Goal: Information Seeking & Learning: Learn about a topic

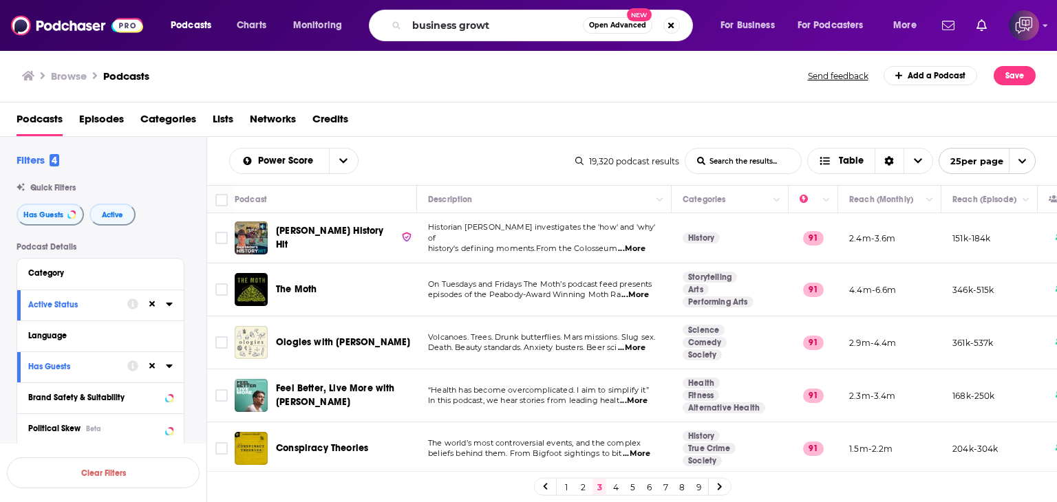
type input "business growth"
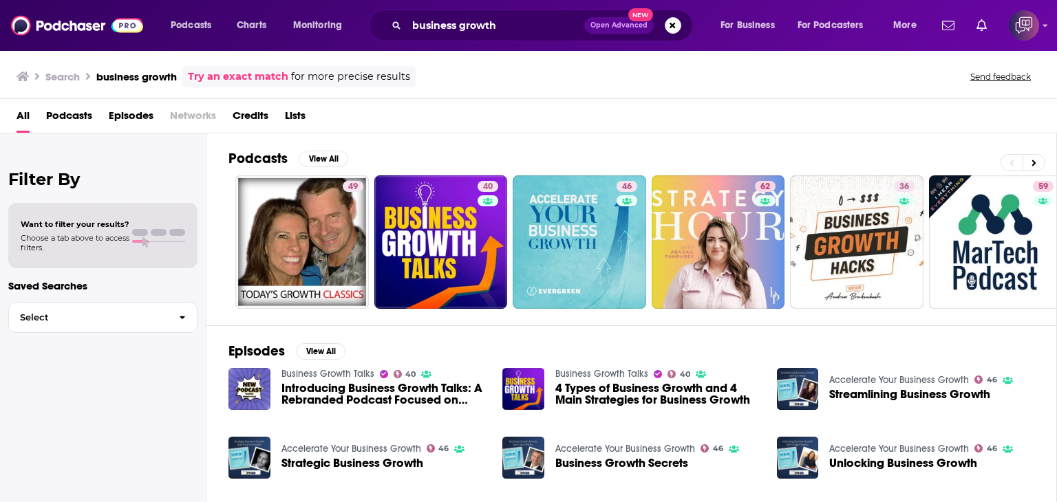
click at [21, 109] on span "All" at bounding box center [23, 119] width 13 height 28
click at [64, 114] on span "Podcasts" at bounding box center [69, 119] width 46 height 28
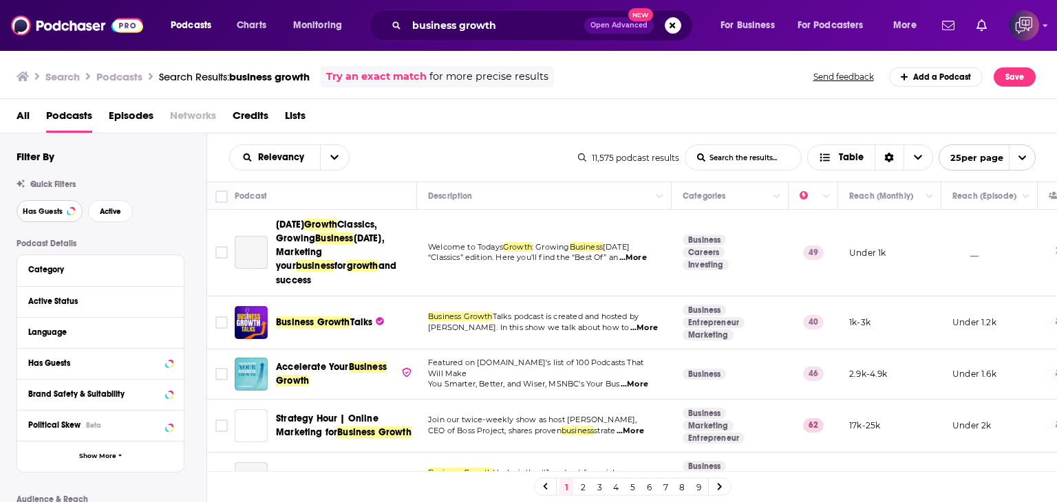
click at [47, 213] on span "Has Guests" at bounding box center [43, 212] width 40 height 8
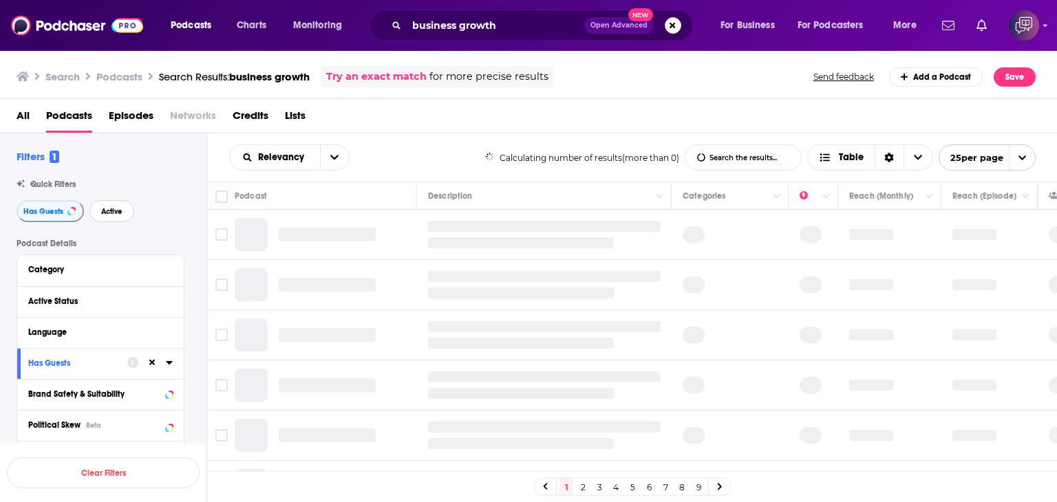
click at [124, 213] on button "Active" at bounding box center [111, 211] width 45 height 22
click at [730, 153] on growth-list-search-input "List Search Input" at bounding box center [744, 157] width 116 height 25
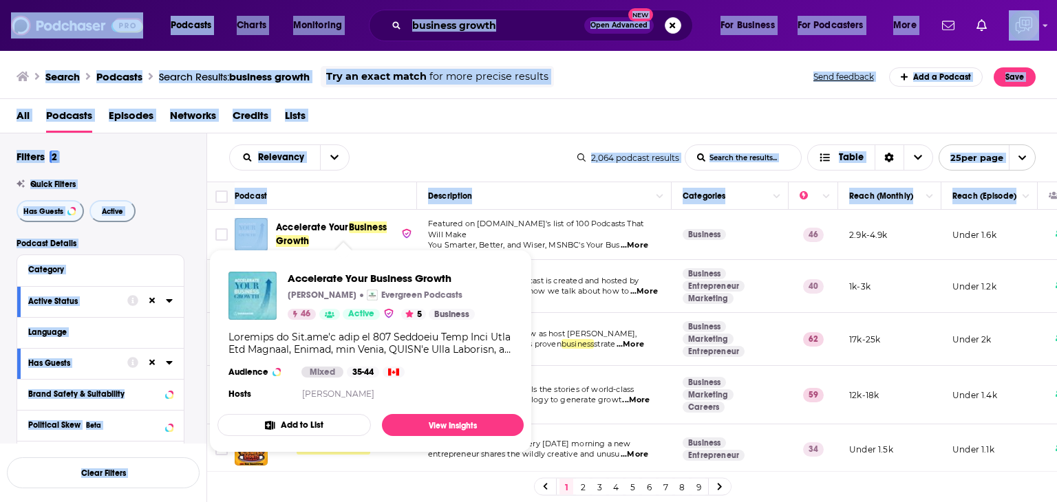
drag, startPoint x: 273, startPoint y: 213, endPoint x: 336, endPoint y: 243, distance: 69.6
click at [337, 244] on div "Podcasts Charts Monitoring business growth Open Advanced New For Business For P…" at bounding box center [528, 251] width 1057 height 502
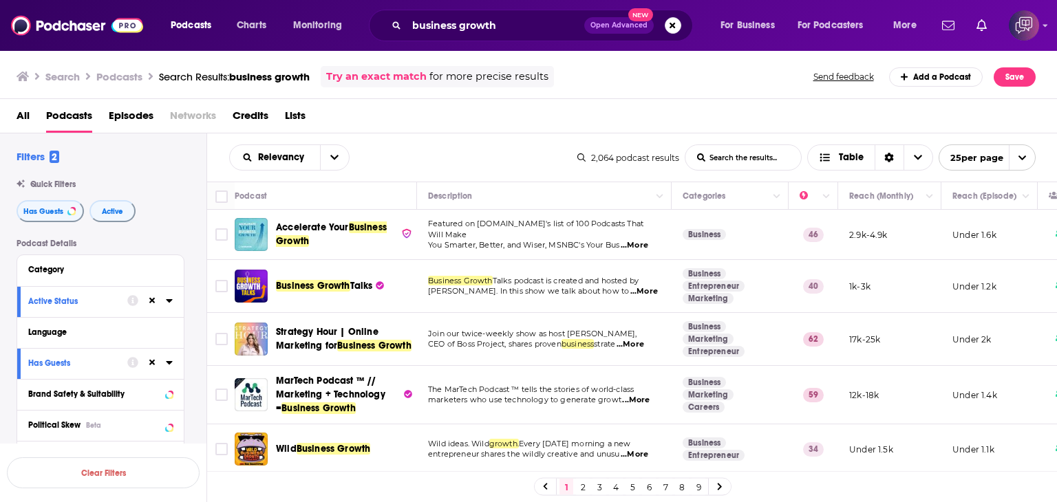
click at [292, 202] on div "Podcast" at bounding box center [320, 196] width 171 height 17
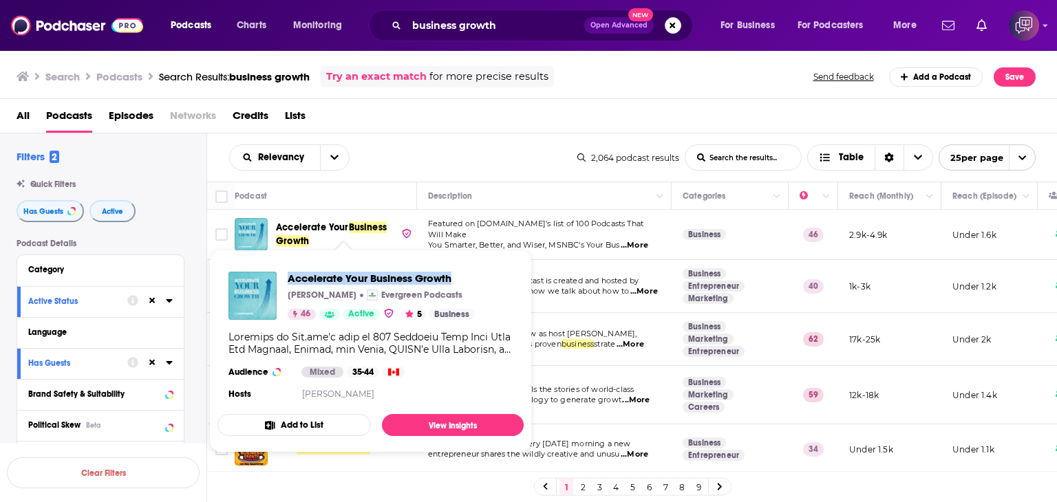
drag, startPoint x: 290, startPoint y: 266, endPoint x: 454, endPoint y: 259, distance: 164.6
click at [454, 259] on span "Accelerate Your Business Growth [PERSON_NAME] Evergreen Podcasts 46 Active 5 Bu…" at bounding box center [370, 351] width 306 height 203
copy span "Accelerate Your Business Growth"
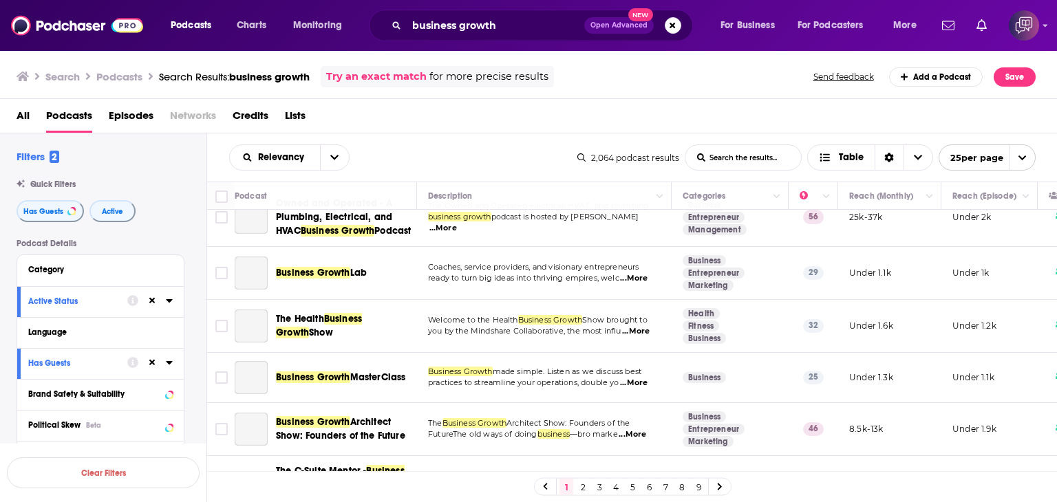
scroll to position [551, 0]
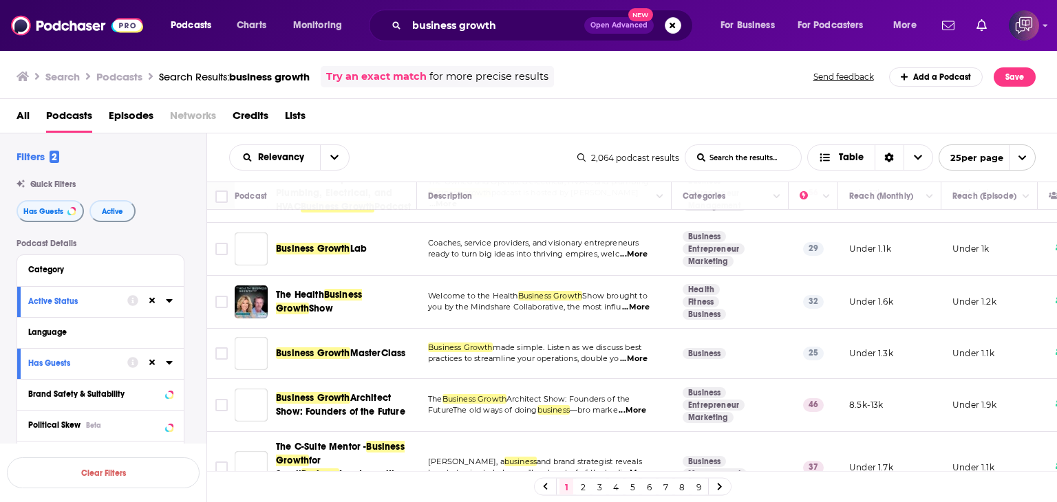
click at [598, 482] on link "3" at bounding box center [600, 487] width 14 height 17
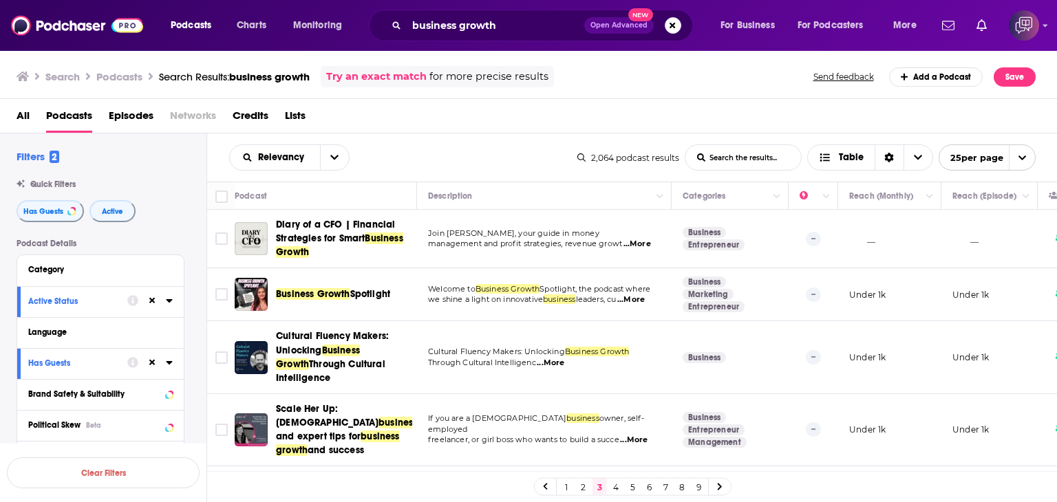
click at [732, 152] on growth-list-search-input "List Search Input" at bounding box center [744, 157] width 116 height 25
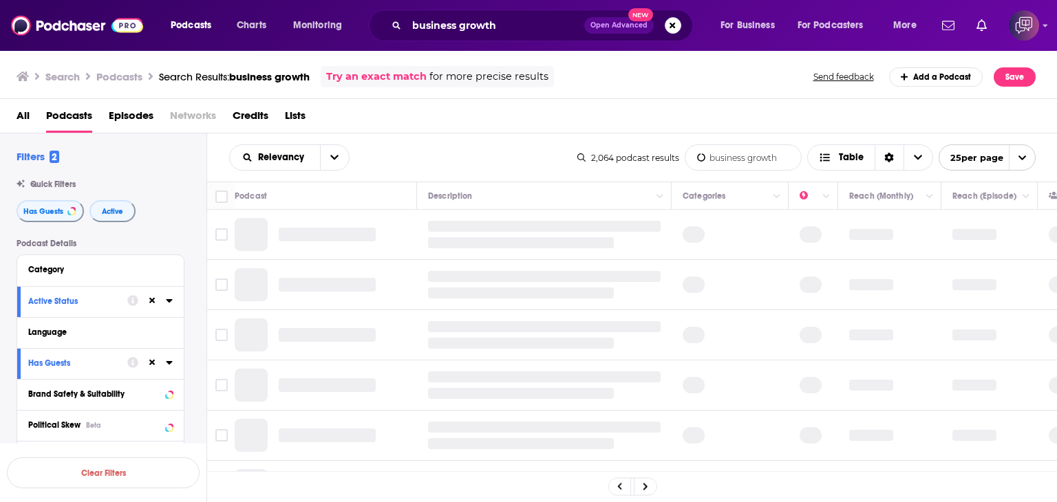
type growth-list-search-input "business growth"
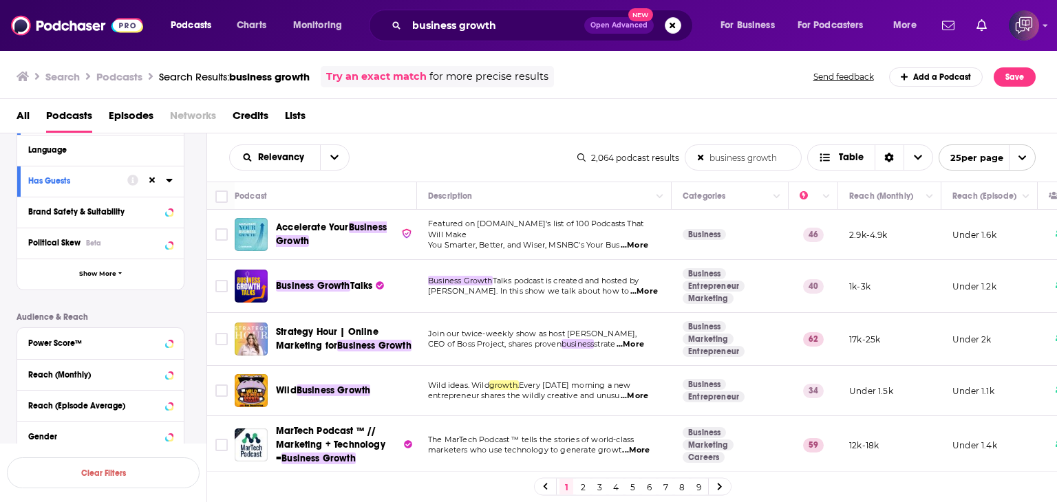
scroll to position [206, 0]
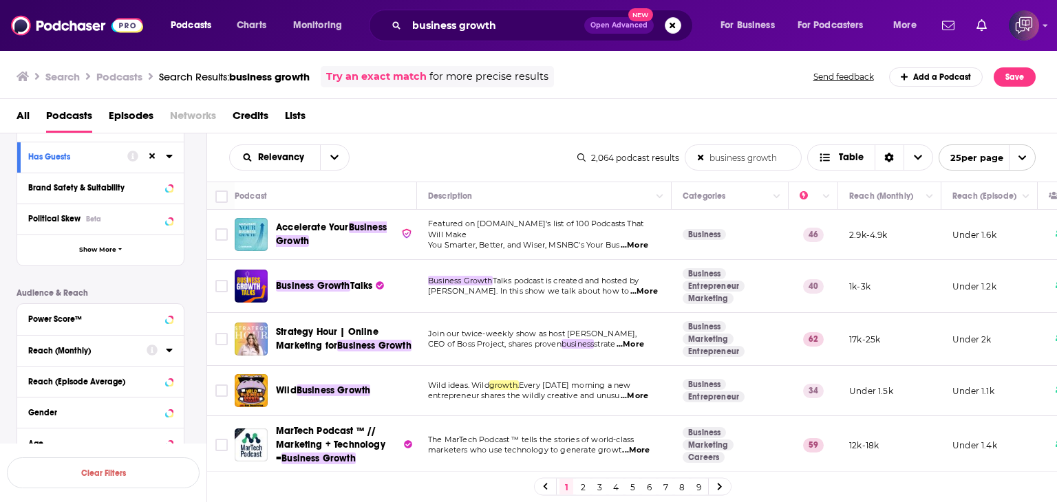
click at [171, 351] on icon at bounding box center [169, 350] width 7 height 11
click at [77, 377] on input "number" at bounding box center [62, 375] width 69 height 22
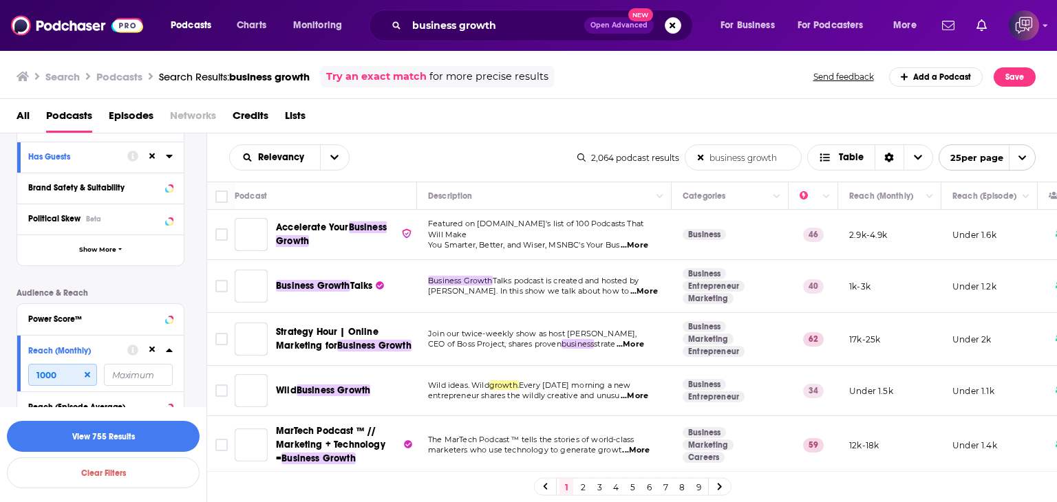
scroll to position [275, 0]
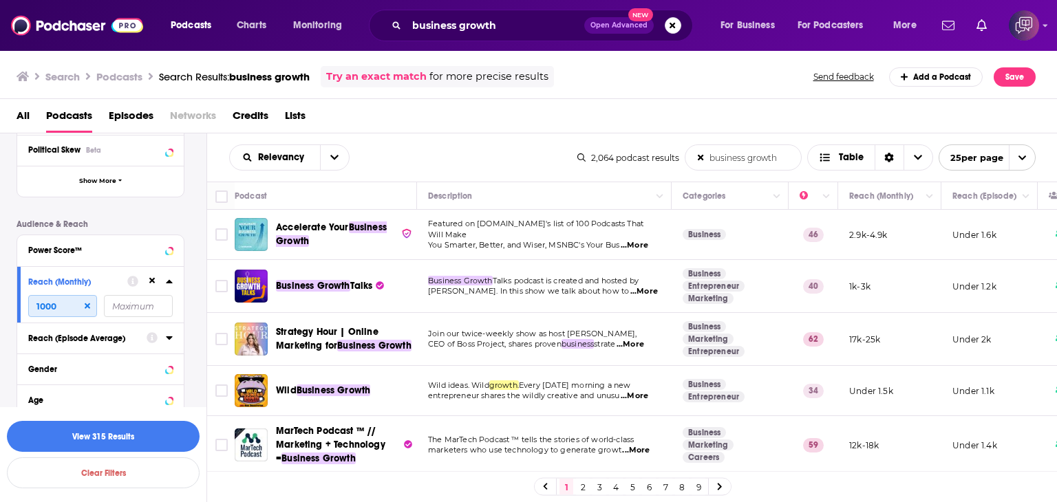
type input "1000"
click at [170, 341] on icon at bounding box center [169, 337] width 7 height 11
click at [61, 367] on input "number" at bounding box center [62, 363] width 69 height 22
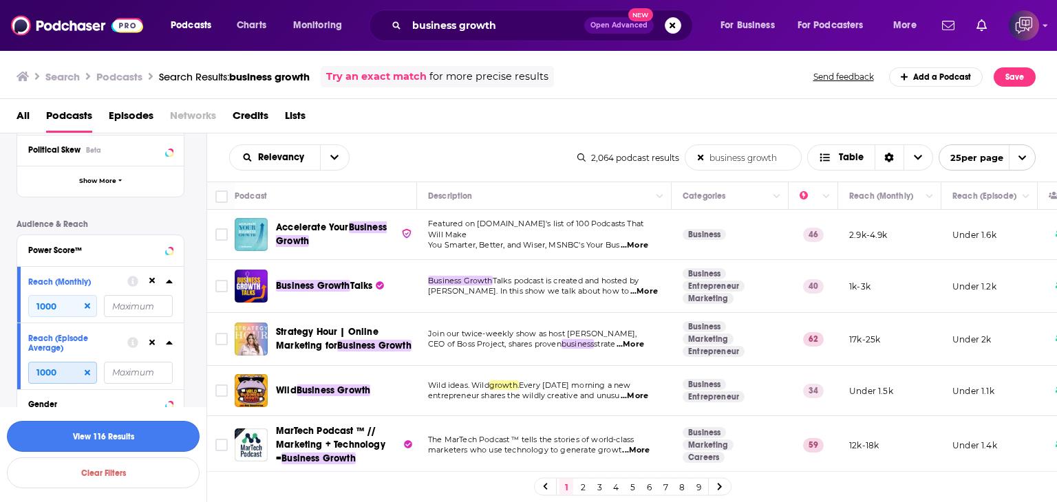
type input "1000"
click at [146, 433] on button "View 116 Results" at bounding box center [103, 436] width 193 height 31
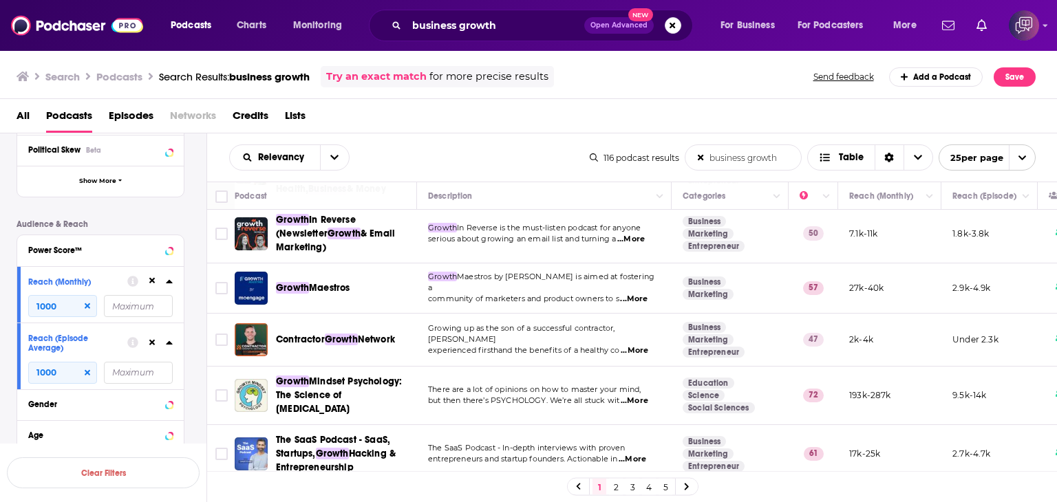
scroll to position [206, 0]
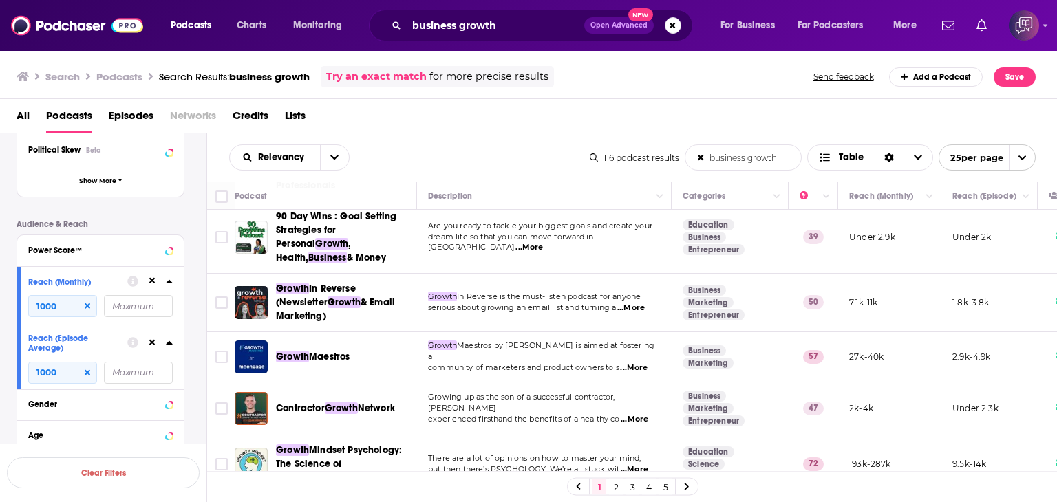
drag, startPoint x: 275, startPoint y: 332, endPoint x: 374, endPoint y: 343, distance: 99.6
click at [374, 343] on td "Growth Maestros" at bounding box center [326, 357] width 182 height 50
copy span "Growth Maestros"
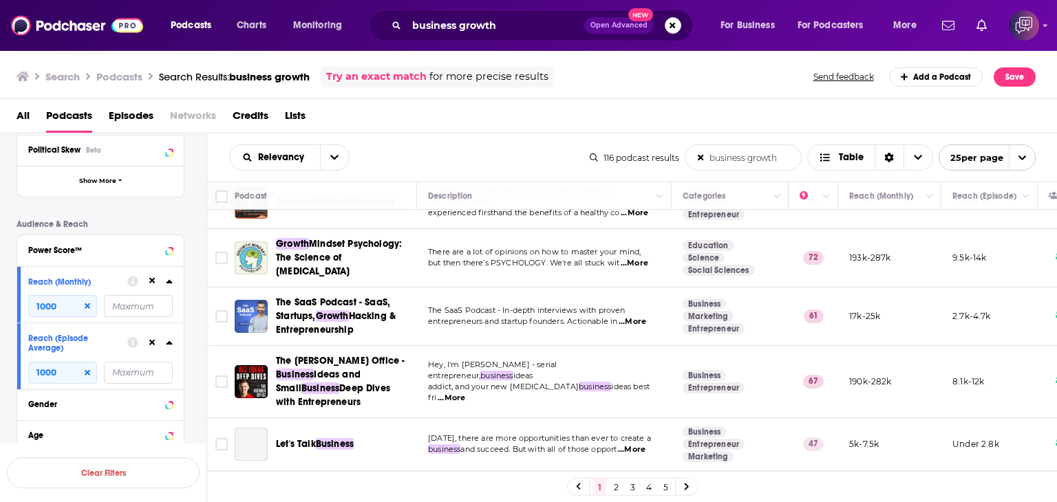
scroll to position [482, 0]
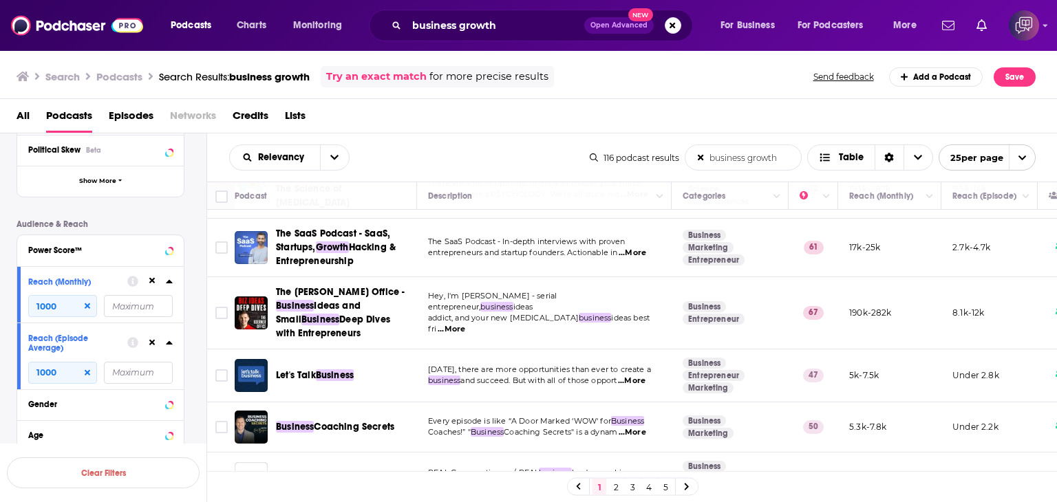
click at [619, 489] on link "2" at bounding box center [616, 487] width 14 height 17
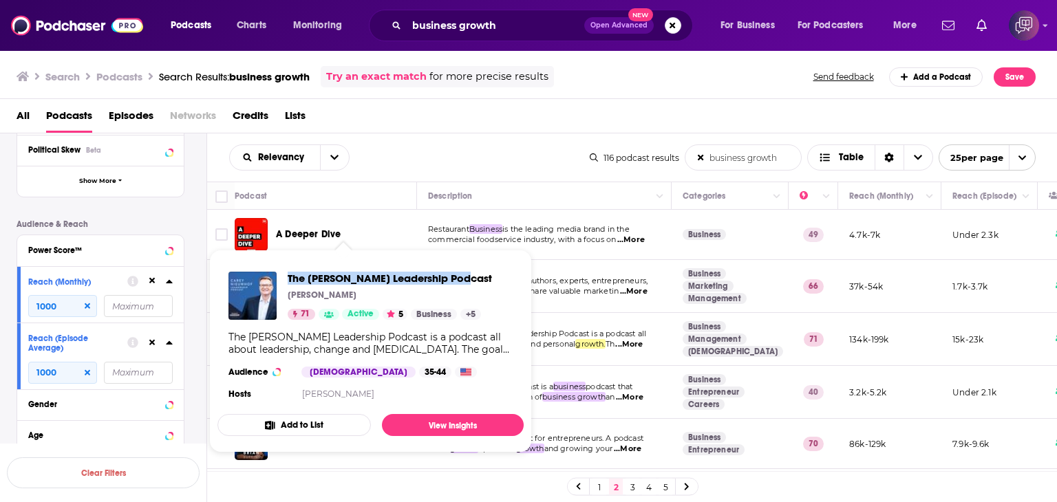
drag, startPoint x: 286, startPoint y: 263, endPoint x: 462, endPoint y: 268, distance: 176.3
click at [463, 268] on div "The [PERSON_NAME] Leadership Podcast [PERSON_NAME] 71 Active 5 Business + 5 The…" at bounding box center [370, 337] width 306 height 153
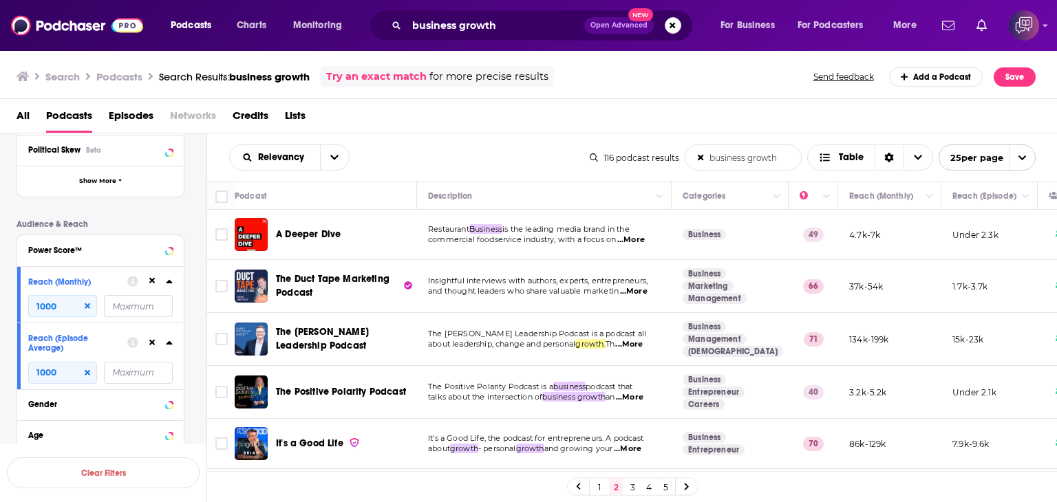
scroll to position [138, 0]
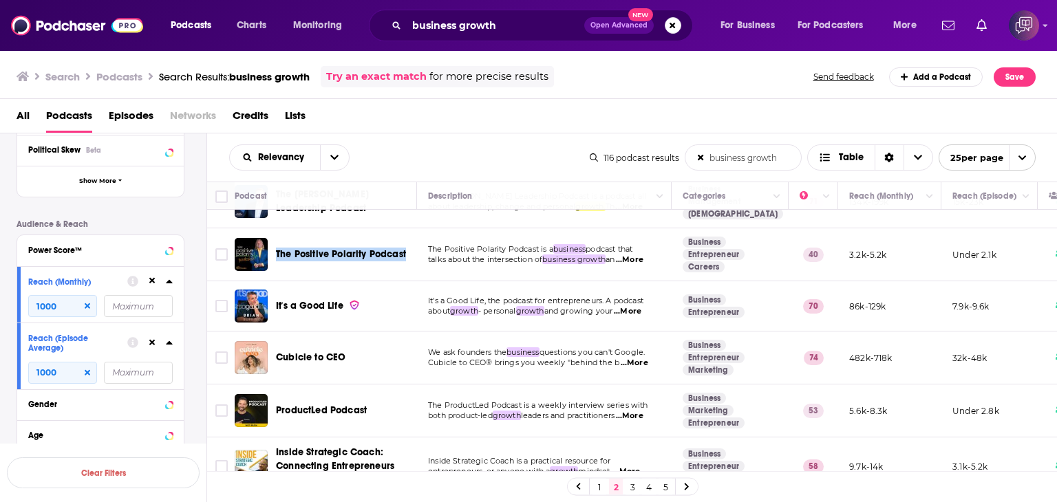
drag, startPoint x: 277, startPoint y: 238, endPoint x: 405, endPoint y: 243, distance: 127.4
click at [405, 243] on div "The Positive Polarity Podcast" at bounding box center [347, 254] width 143 height 33
copy span "The Positive Polarity Podcast"
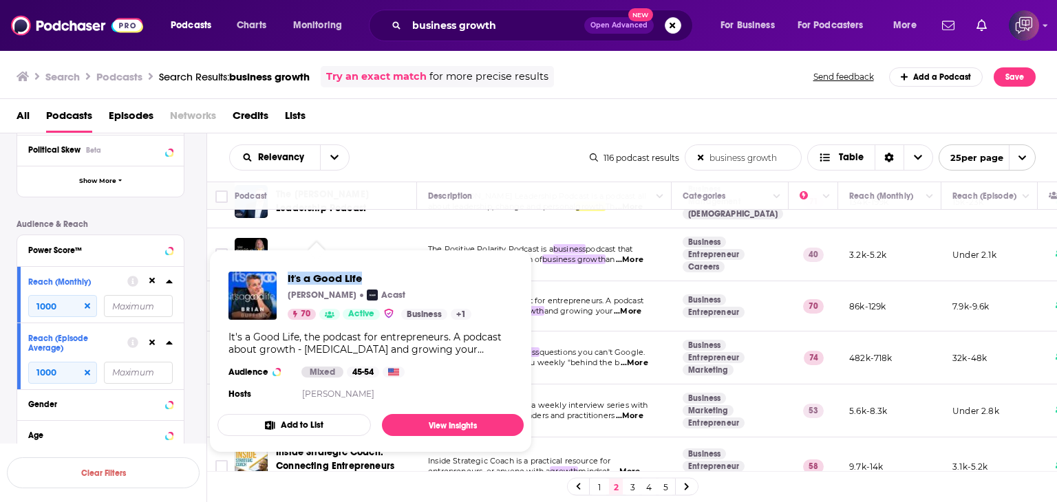
drag, startPoint x: 282, startPoint y: 268, endPoint x: 405, endPoint y: 263, distance: 122.6
click at [405, 263] on div "It's a Good Life [PERSON_NAME] Acast 70 Active Business + 1 It's a Good Life, t…" at bounding box center [370, 337] width 306 height 153
copy span "It's a Good Life"
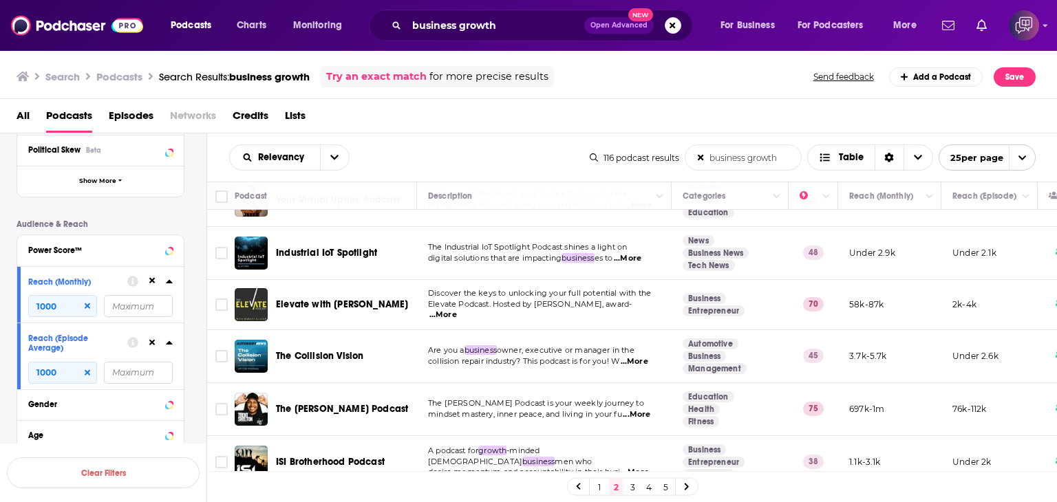
scroll to position [1059, 0]
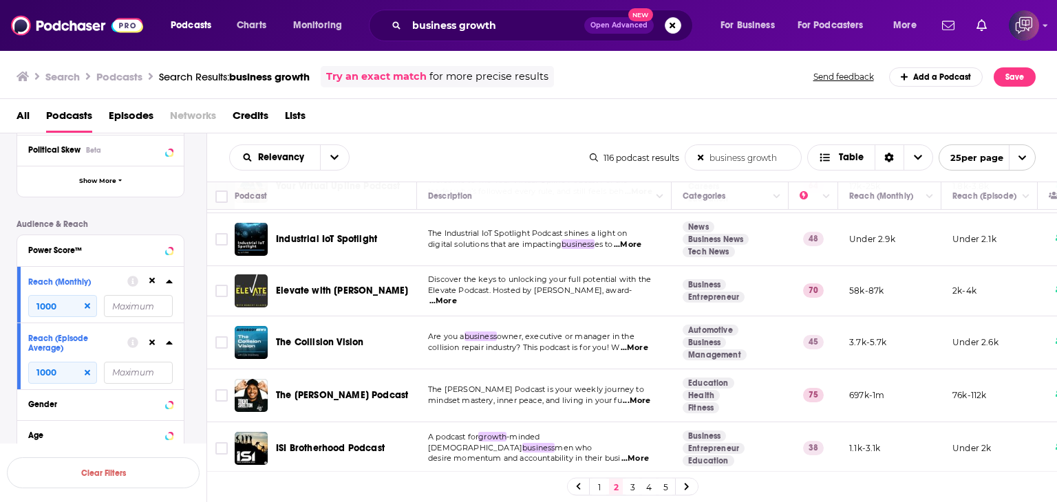
click at [633, 482] on link "3" at bounding box center [633, 487] width 14 height 17
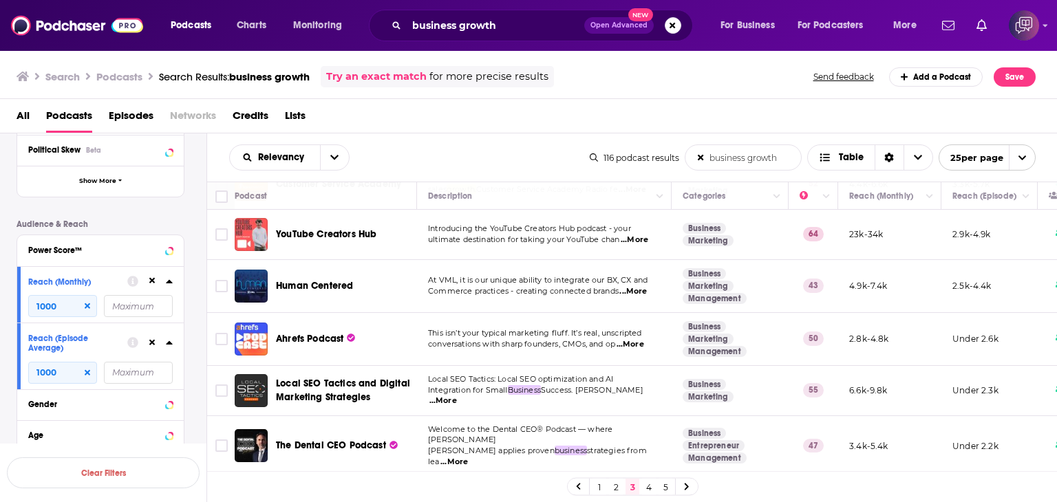
scroll to position [1032, 0]
